Goal: Complete application form

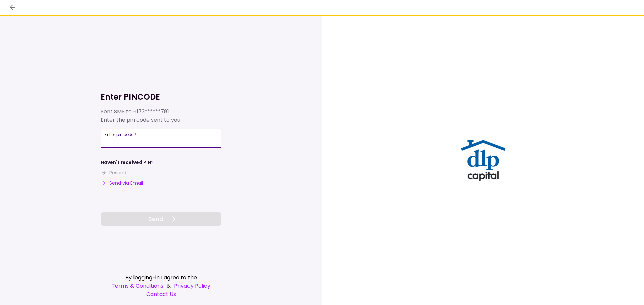
click at [147, 140] on input "Enter pin code   *" at bounding box center [161, 138] width 121 height 19
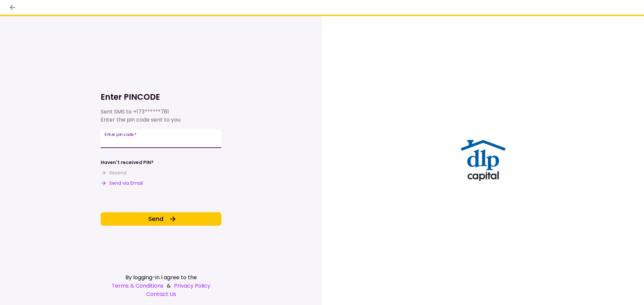
type input "******"
click at [155, 212] on div "Enter PINCODE Sent SMS to +173******781 Enter the pin code sent to you Enter pi…" at bounding box center [161, 149] width 121 height 154
click at [164, 227] on div "Enter PINCODE Sent SMS to +173******781 Enter the pin code sent to you Enter pi…" at bounding box center [161, 160] width 121 height 289
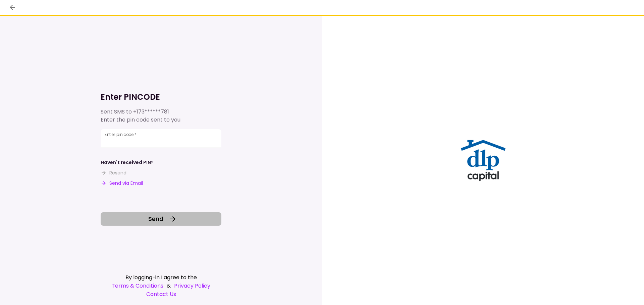
click at [164, 224] on button "Send" at bounding box center [161, 219] width 121 height 13
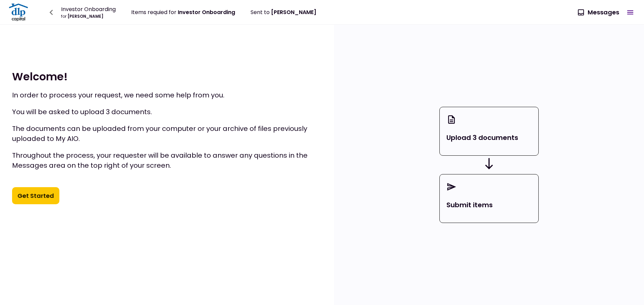
drag, startPoint x: 268, startPoint y: 160, endPoint x: 251, endPoint y: 190, distance: 34.6
click at [269, 161] on p "Throughout the process, your requester will be available to answer any question…" at bounding box center [167, 161] width 310 height 20
drag, startPoint x: 218, startPoint y: 214, endPoint x: 228, endPoint y: 215, distance: 10.1
click at [226, 215] on div "Welcome ! In order to process your request, we need some help from you. You wil…" at bounding box center [167, 137] width 334 height 225
click at [34, 199] on button "Get Started" at bounding box center [35, 195] width 47 height 17
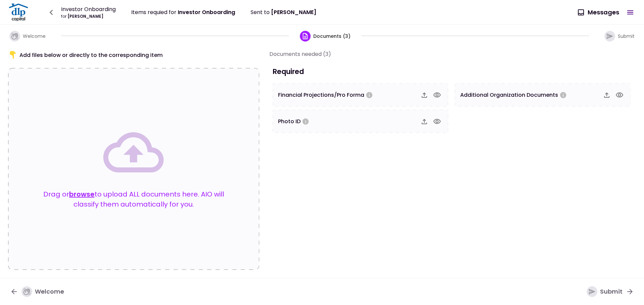
click at [425, 96] on icon "button" at bounding box center [424, 95] width 8 height 8
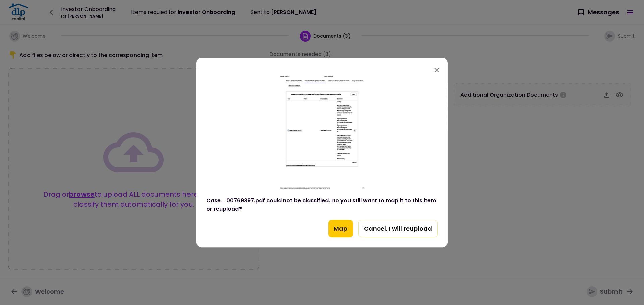
click at [291, 203] on div "Case_ 00769397.pdf could not be classified. Do you still want to map it to this…" at bounding box center [321, 204] width 231 height 17
click at [287, 203] on div "Case_ 00769397.pdf could not be classified. Do you still want to map it to this…" at bounding box center [321, 204] width 231 height 17
click at [289, 200] on div "Case_ 00769397.pdf could not be classified. Do you still want to map it to this…" at bounding box center [321, 204] width 231 height 17
click at [308, 201] on div "Case_ 00769397.pdf could not be classified. Do you still want to map it to this…" at bounding box center [321, 204] width 231 height 17
click at [308, 200] on div "Case_ 00769397.pdf could not be classified. Do you still want to map it to this…" at bounding box center [321, 204] width 231 height 17
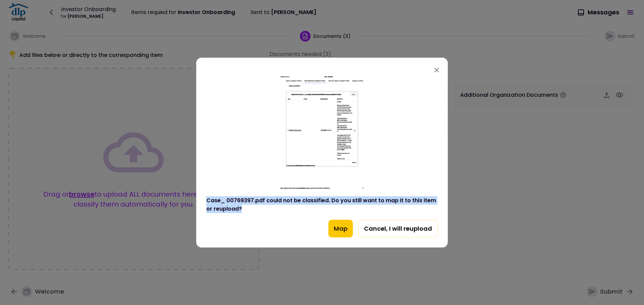
click at [308, 200] on div "Case_ 00769397.pdf could not be classified. Do you still want to map it to this…" at bounding box center [321, 204] width 231 height 17
click at [308, 204] on div "Case_ 00769397.pdf could not be classified. Do you still want to map it to this…" at bounding box center [321, 204] width 231 height 17
click at [313, 214] on div "Case_ 00769397.pdf could not be classified. Do you still want to map it to this…" at bounding box center [321, 157] width 231 height 162
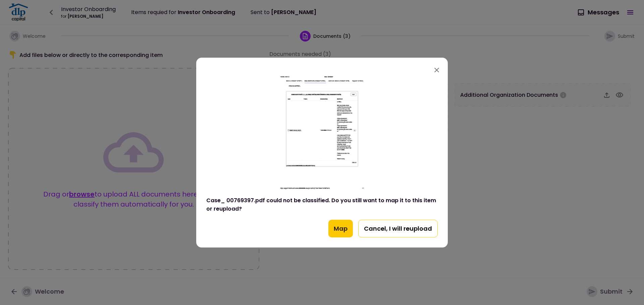
click at [419, 232] on button "Cancel, I will reupload" at bounding box center [397, 229] width 79 height 18
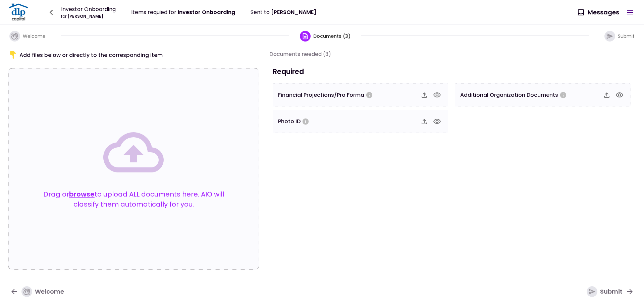
click at [406, 98] on div "Financial Projections/Pro Forma" at bounding box center [347, 95] width 139 height 8
click at [428, 98] on icon "button" at bounding box center [424, 95] width 8 height 8
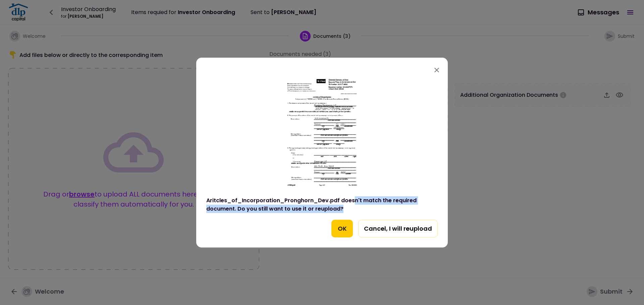
drag, startPoint x: 350, startPoint y: 202, endPoint x: 350, endPoint y: 207, distance: 4.7
click at [350, 207] on div "Aritcles_of_Incorporation_Pronghorn_Dev.pdf doesn't match the required document…" at bounding box center [321, 204] width 231 height 17
click at [372, 208] on div "Aritcles_of_Incorporation_Pronghorn_Dev.pdf doesn't match the required document…" at bounding box center [321, 204] width 231 height 17
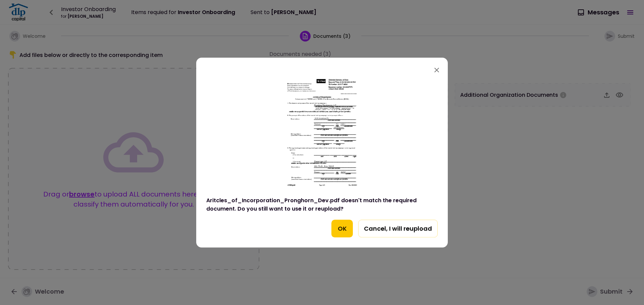
click at [334, 232] on button "OK" at bounding box center [341, 229] width 21 height 18
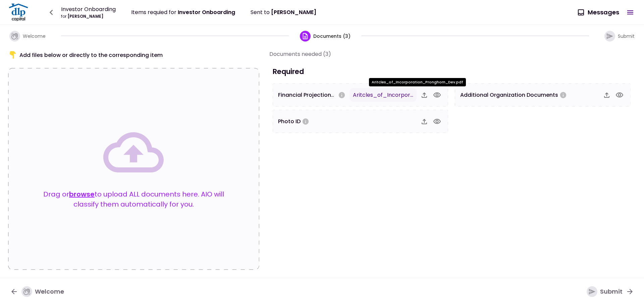
click at [399, 96] on span "Aritcles_of_Incorporation_Pronghorn_Dev.pdf" at bounding box center [417, 95] width 128 height 8
click at [343, 97] on icon "Please upload" at bounding box center [342, 95] width 6 height 6
click at [316, 96] on span "Financial Projections/Pro Forma" at bounding box center [321, 95] width 86 height 8
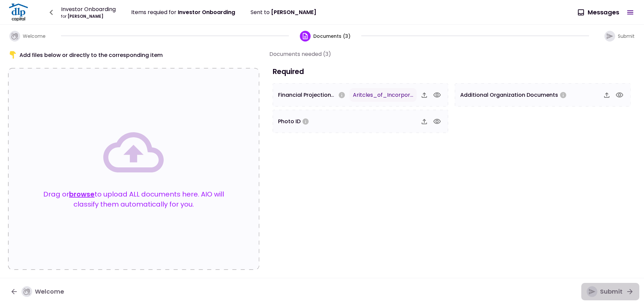
click at [614, 291] on div "Submit" at bounding box center [604, 292] width 36 height 11
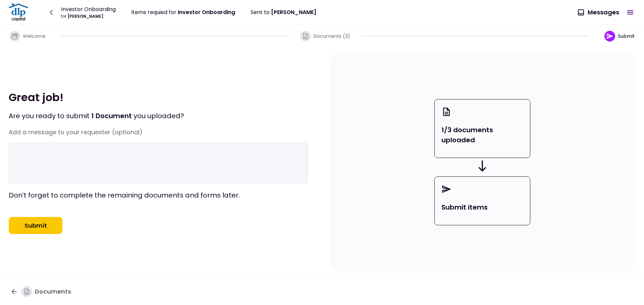
click at [54, 235] on button "Submit" at bounding box center [36, 225] width 54 height 17
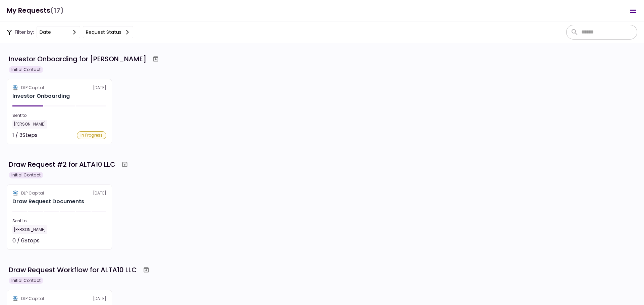
click at [298, 208] on div "DLP Capital 3 Oct Draw Request Documents Sent to: Gary Cho 0 / 6 Steps Not star…" at bounding box center [322, 217] width 630 height 65
click at [181, 131] on div "DLP Capital 10 Oct Investor Onboarding Sent to: Jane Doe 1 / 3 Steps In Progres…" at bounding box center [322, 111] width 630 height 65
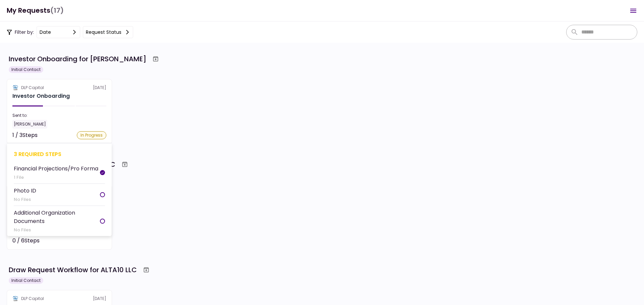
click at [96, 107] on section "DLP Capital 10 Oct Investor Onboarding Sent to: Jane Doe 1 / 3 Steps In Progres…" at bounding box center [59, 111] width 105 height 65
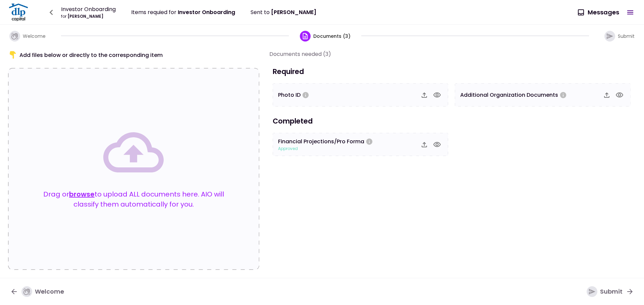
click at [290, 150] on span "approved" at bounding box center [288, 149] width 20 height 6
click at [291, 149] on span "approved" at bounding box center [288, 149] width 20 height 6
click at [293, 156] on section "Documents needed (3) Required Photo ID Additional Organization Documents Comple…" at bounding box center [452, 160] width 366 height 220
click at [286, 155] on div "Financial Projections/Pro Forma approved" at bounding box center [361, 144] width 176 height 23
